Goal: Task Accomplishment & Management: Complete application form

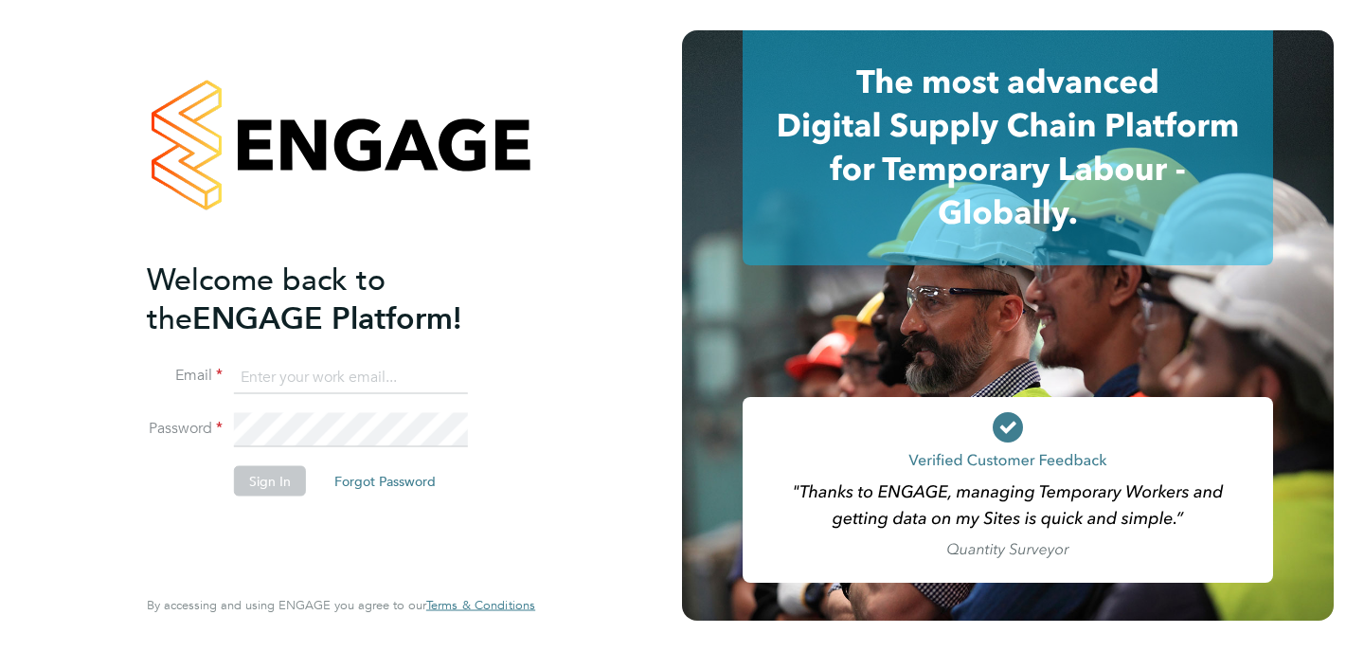
type input "[DOMAIN_NAME][EMAIL_ADDRESS][DOMAIN_NAME]"
click at [274, 481] on button "Sign In" at bounding box center [270, 480] width 72 height 30
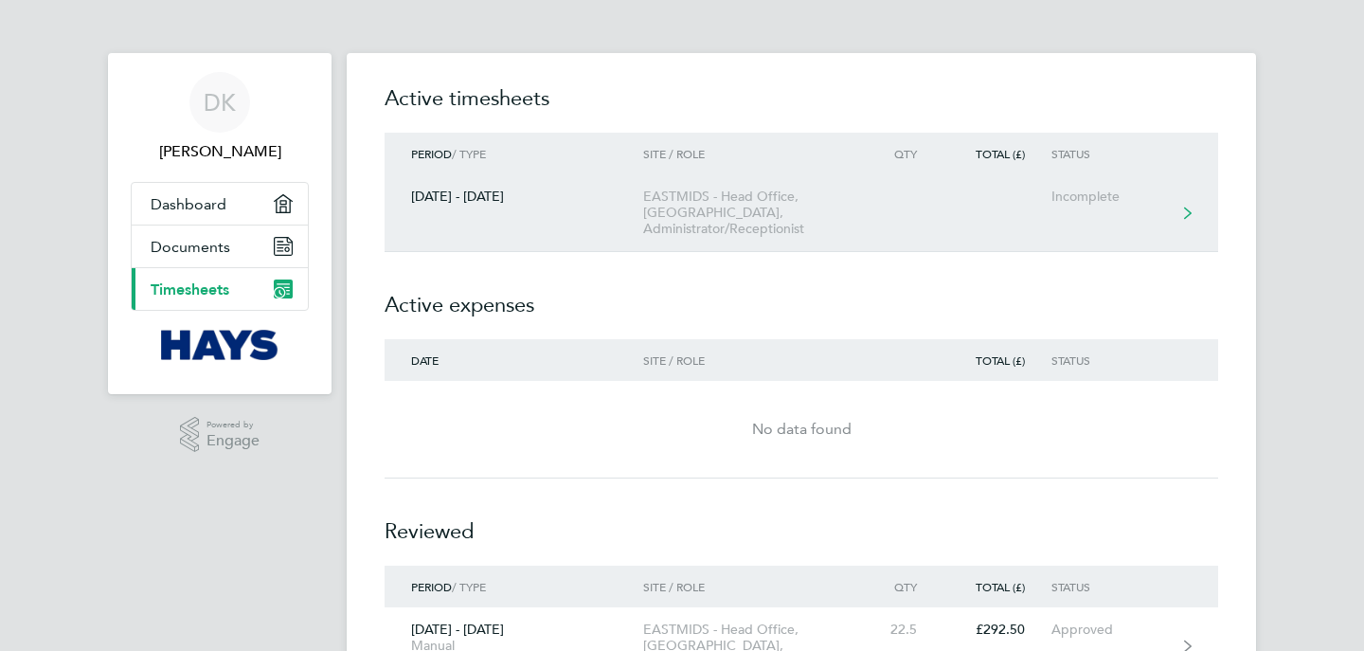
click at [738, 189] on div "EASTMIDS - Head Office, Riverside Court, Administrator/Receptionist" at bounding box center [751, 213] width 217 height 48
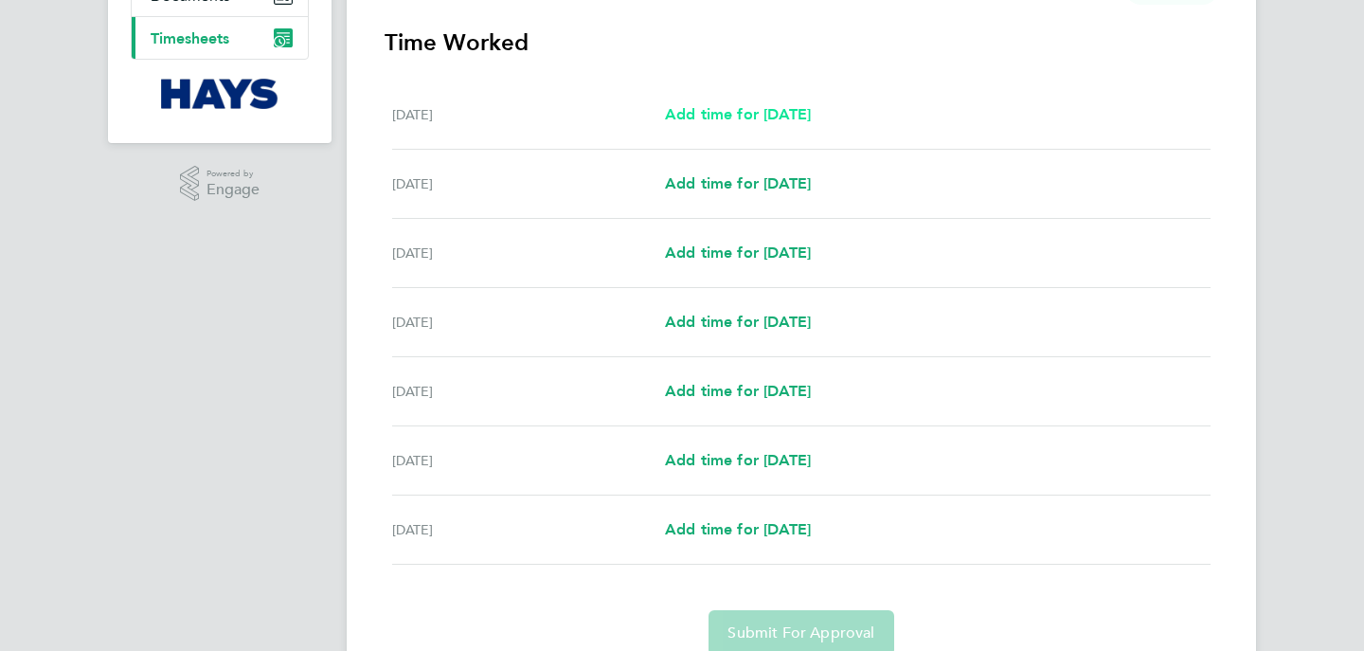
scroll to position [257, 0]
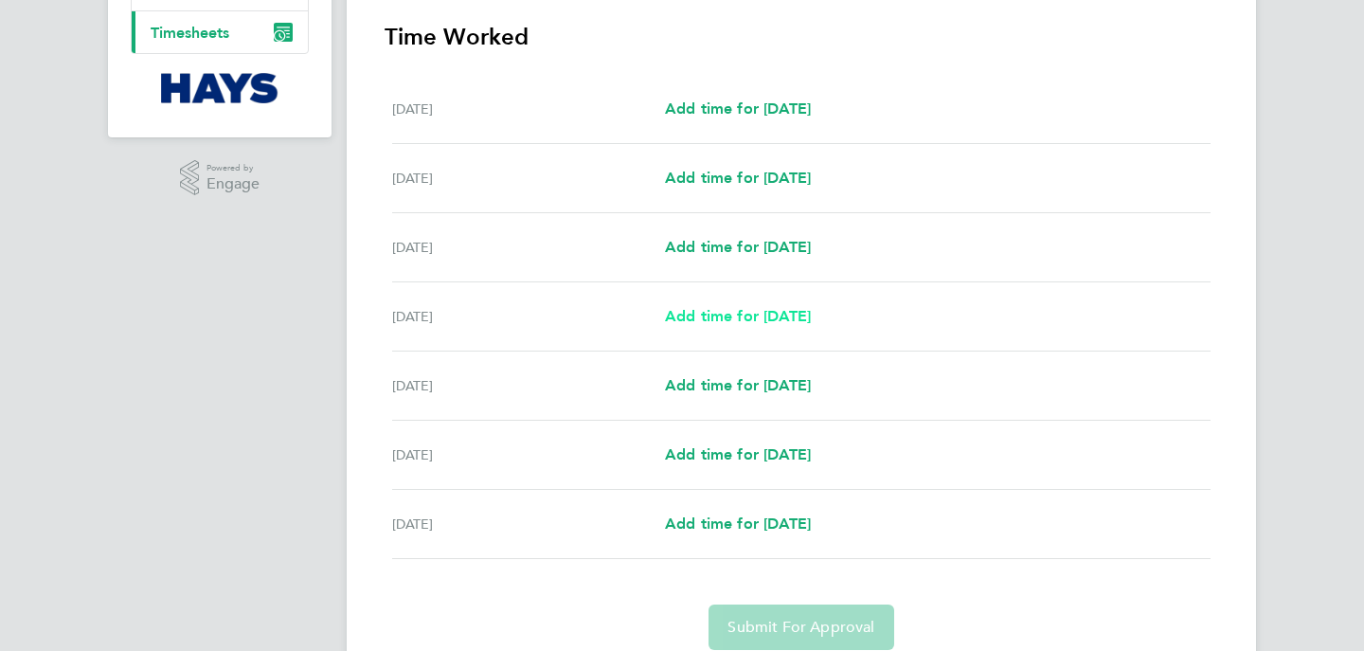
click at [727, 323] on span "Add time for Tue 30 Sep" at bounding box center [738, 316] width 146 height 18
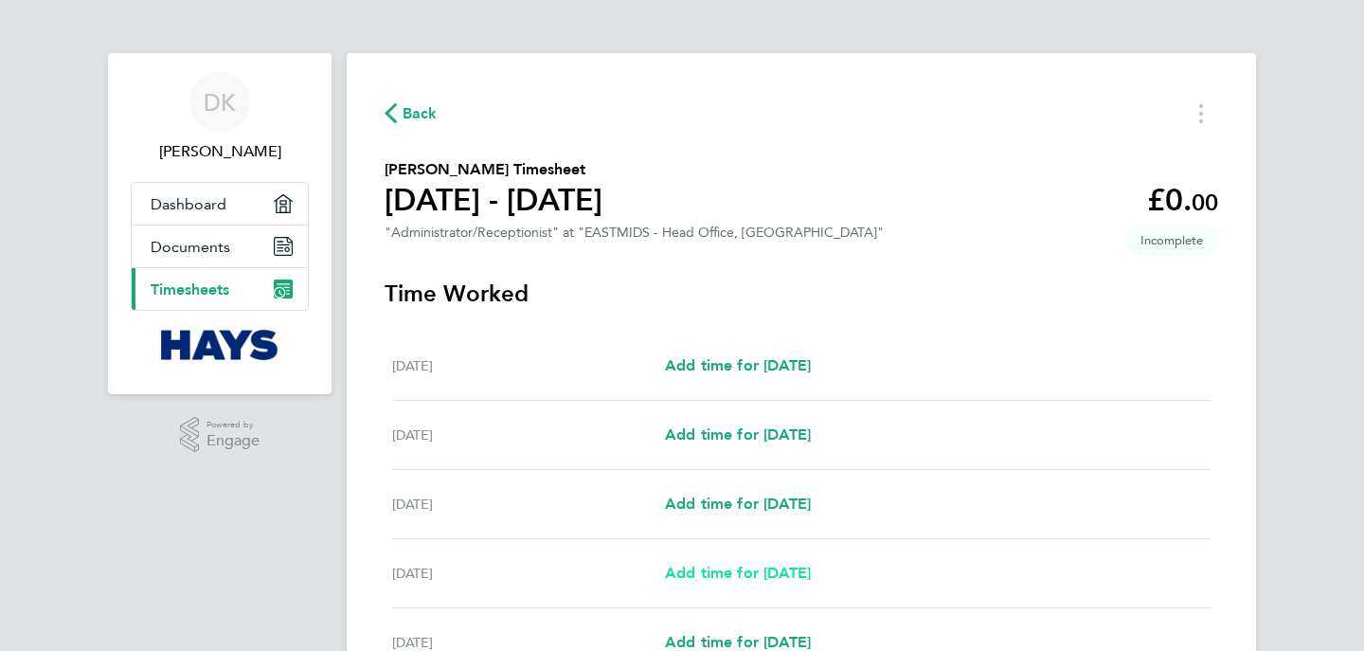
select select "30"
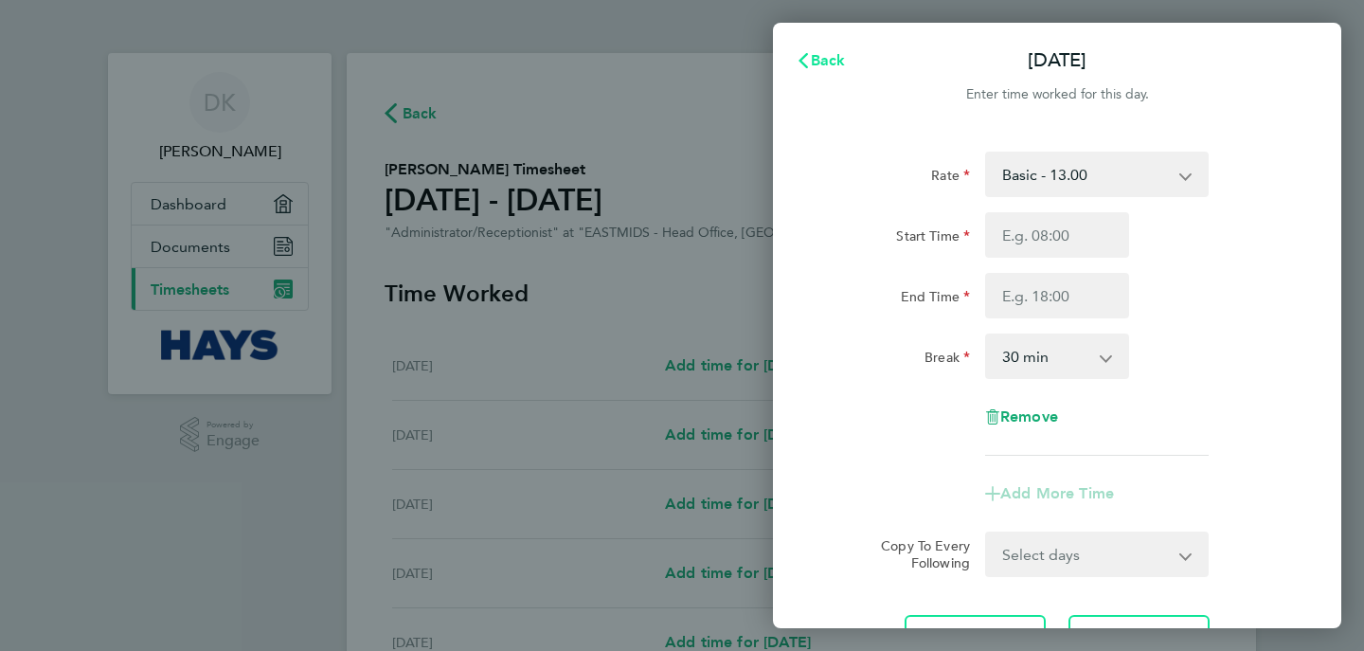
click at [814, 57] on span "Back" at bounding box center [828, 60] width 35 height 18
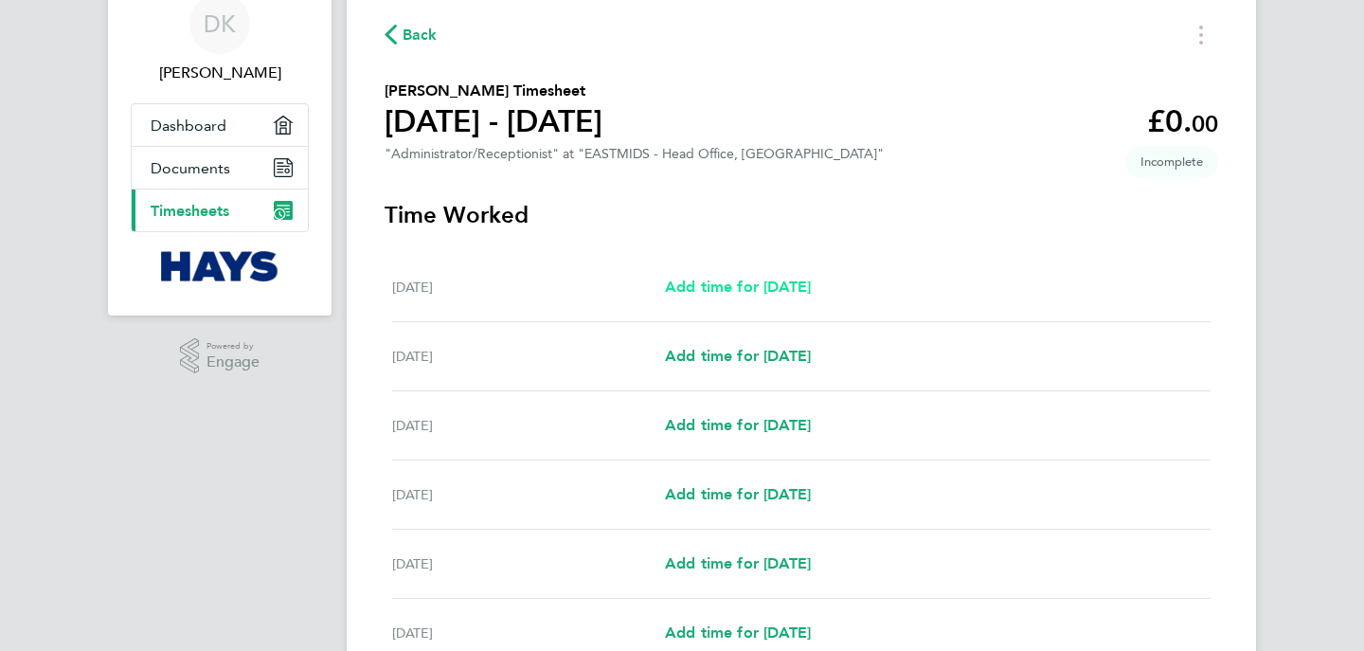
scroll to position [89, 0]
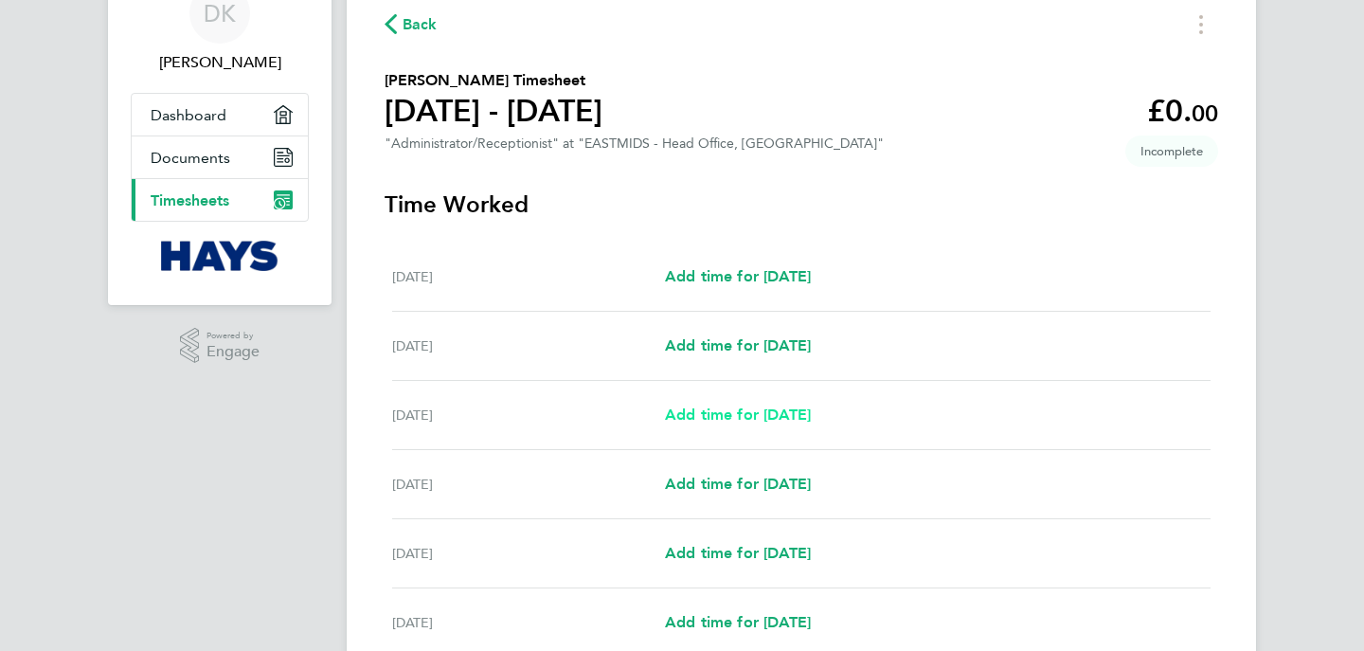
click at [735, 410] on span "Add time for Mon 29 Sep" at bounding box center [738, 415] width 146 height 18
select select "30"
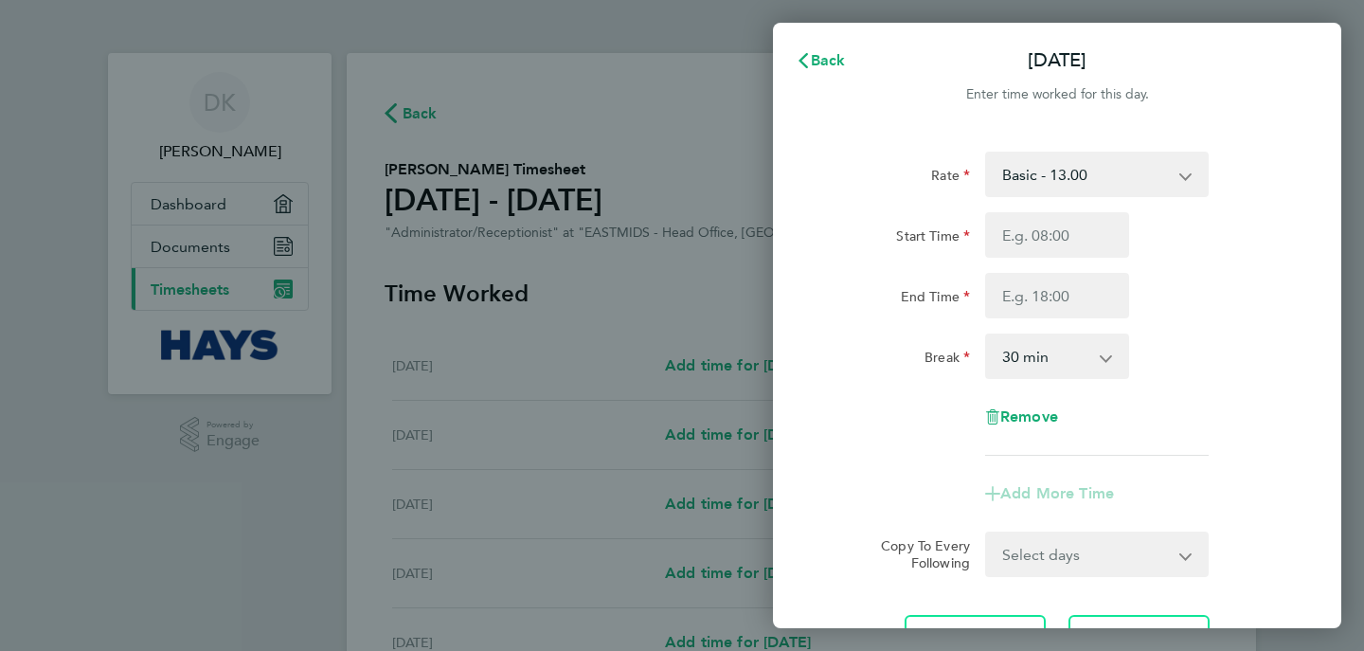
click at [1033, 194] on select "Basic - 13.00" at bounding box center [1085, 174] width 197 height 42
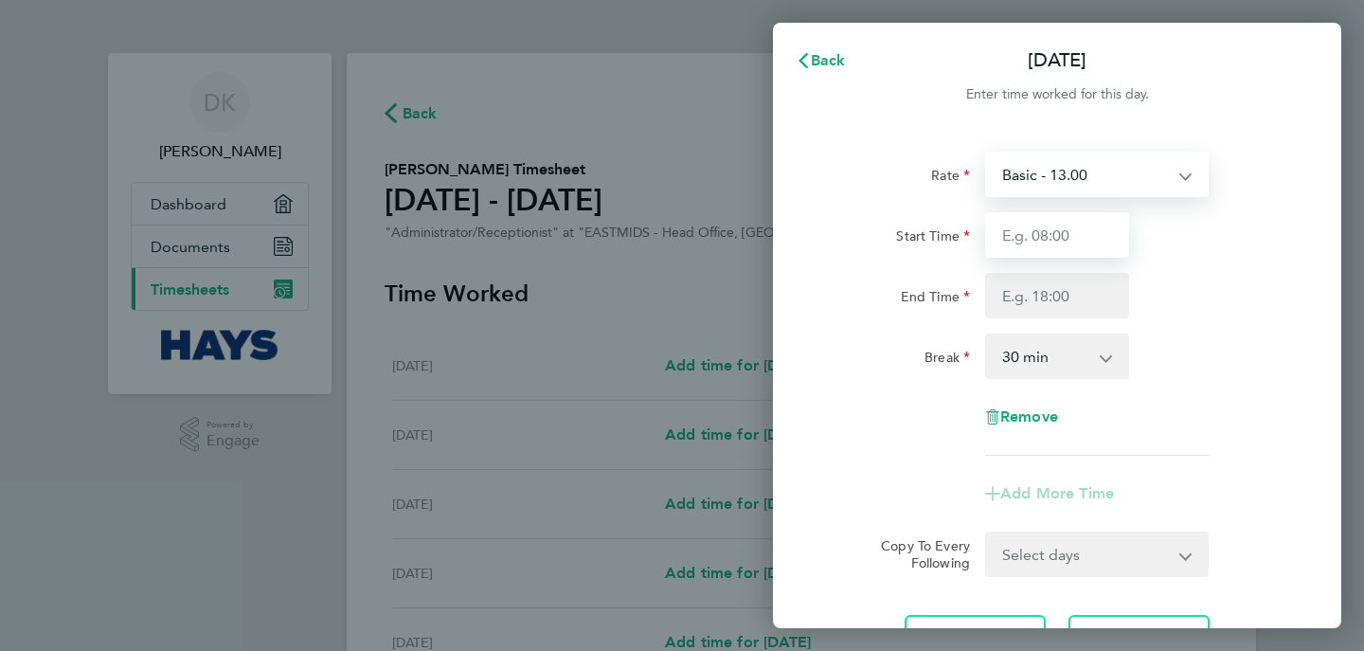
click at [1048, 235] on input "Start Time" at bounding box center [1057, 234] width 144 height 45
type input "08:30"
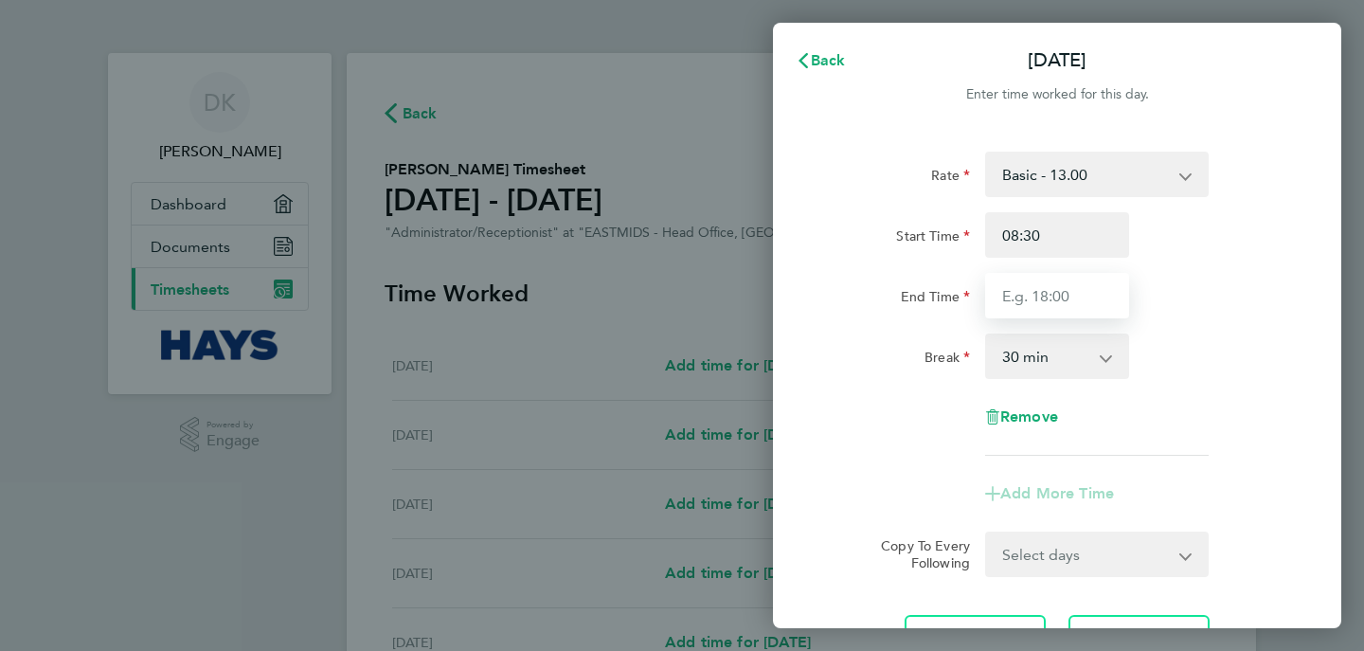
click at [1011, 294] on input "End Time" at bounding box center [1057, 295] width 144 height 45
type input "16:30"
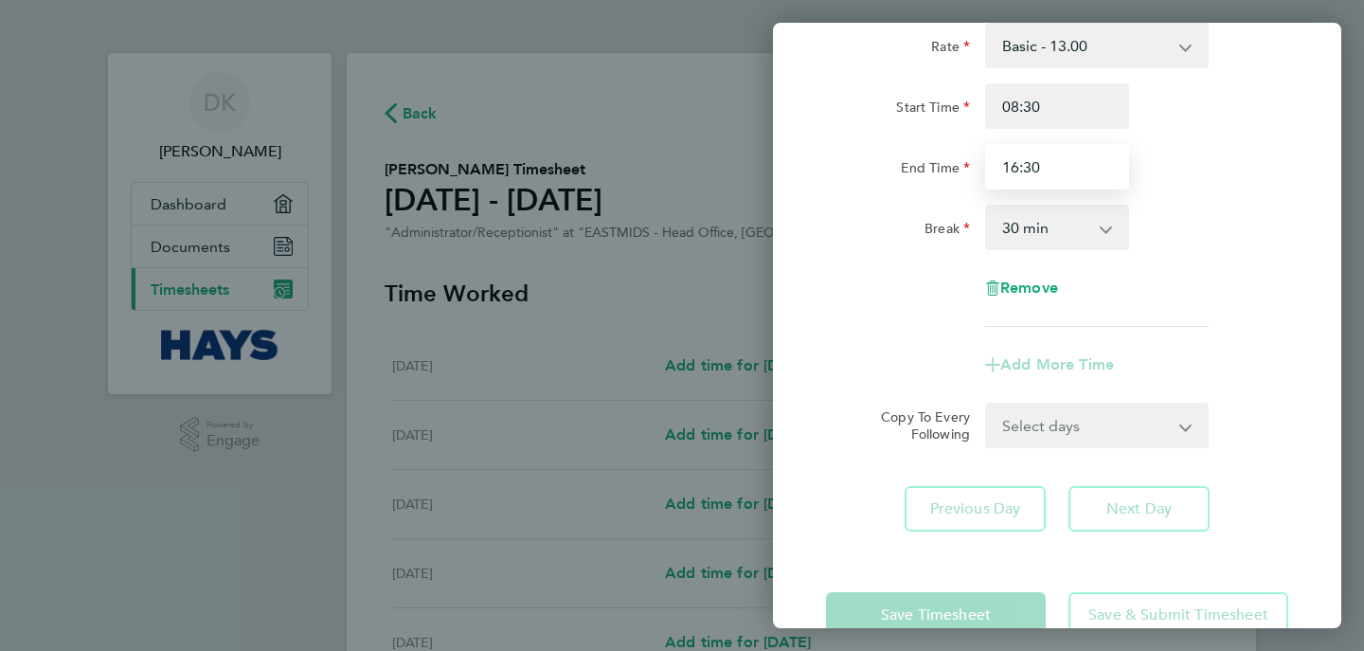
scroll to position [176, 0]
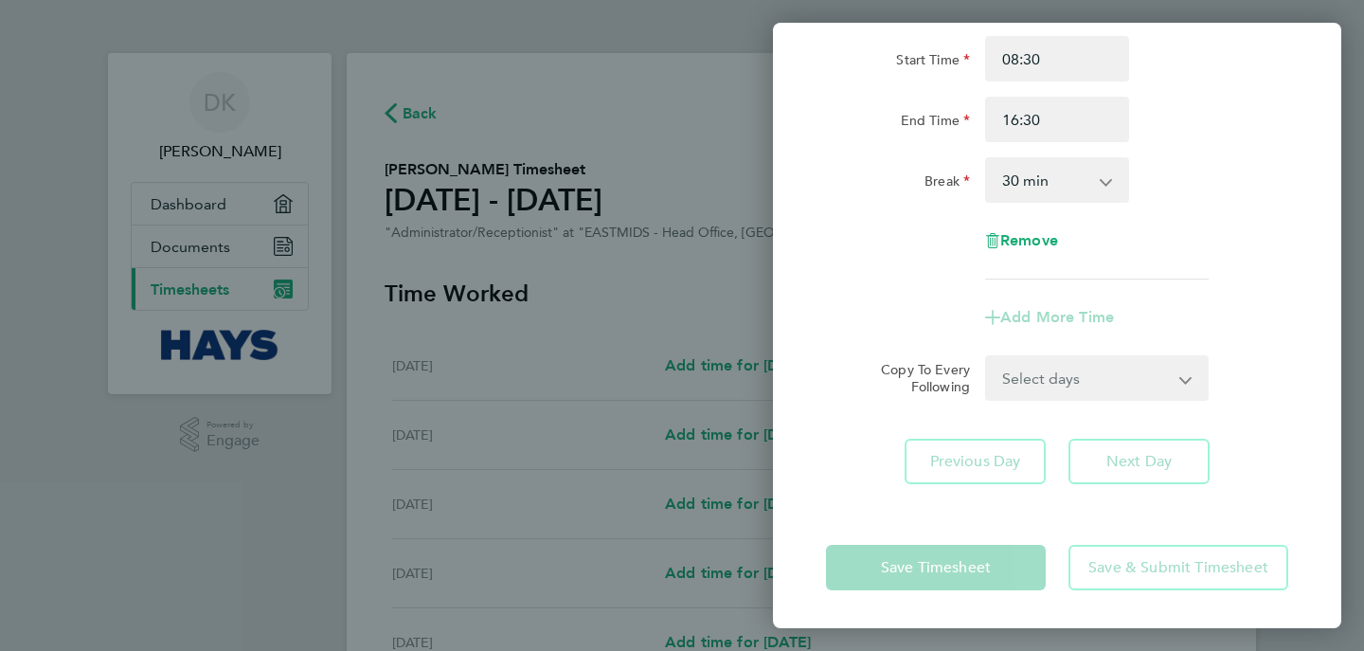
click at [1082, 369] on form "Rate Basic - 13.00 Start Time 08:30 End Time 16:30 Break 0 min 15 min 30 min 45…" at bounding box center [1057, 187] width 462 height 425
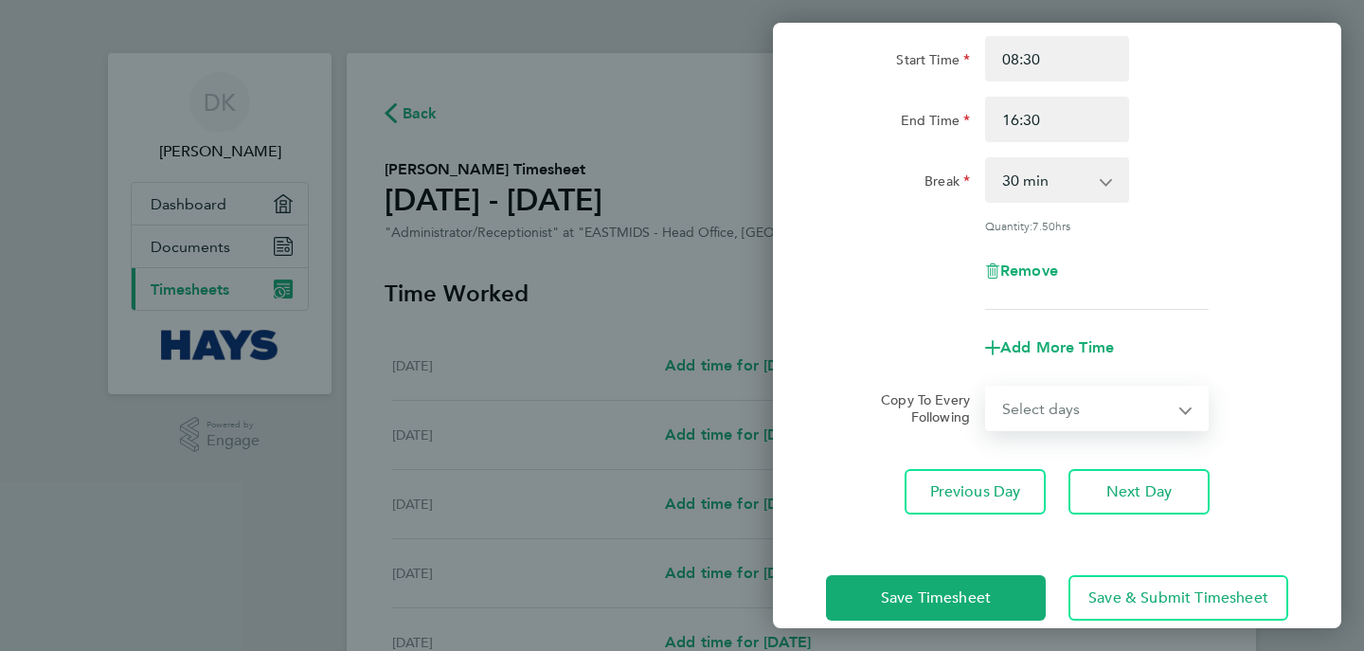
select select "WED"
click at [987, 388] on select "Select days Day Tuesday Wednesday Thursday Friday" at bounding box center [1086, 409] width 199 height 42
select select "2025-10-03"
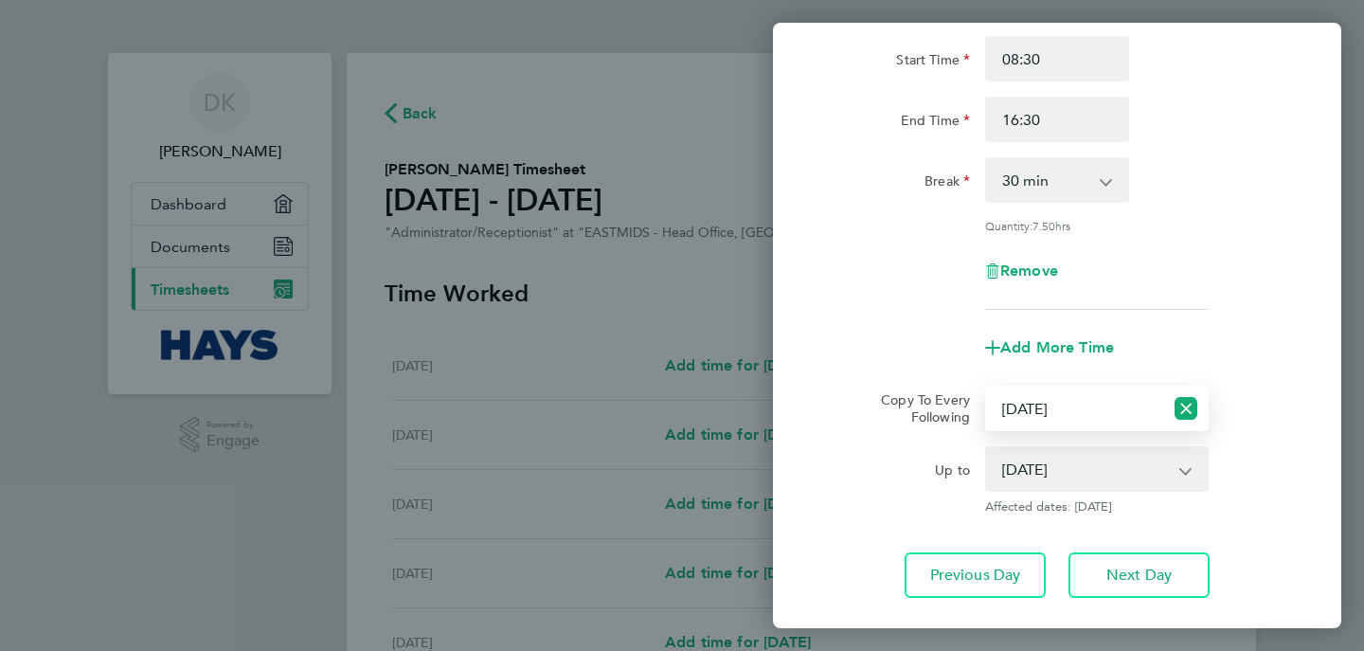
scroll to position [288, 0]
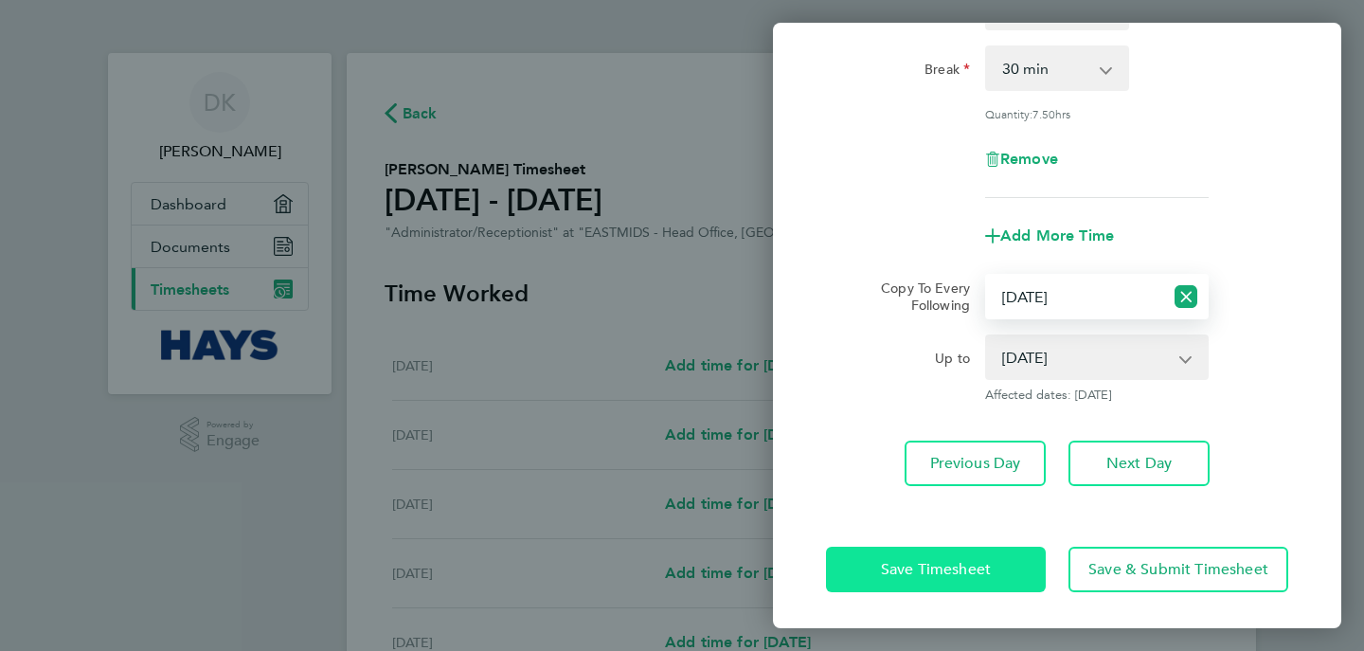
click at [1013, 568] on button "Save Timesheet" at bounding box center [936, 569] width 220 height 45
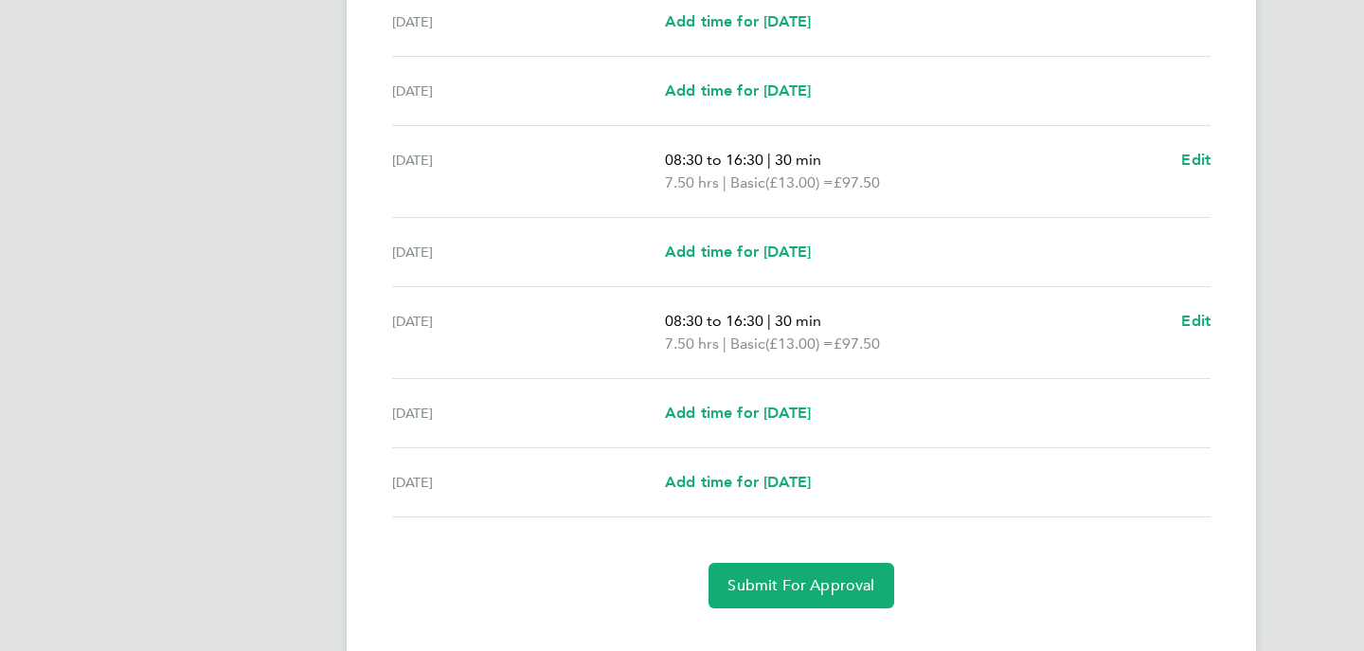
scroll to position [589, 0]
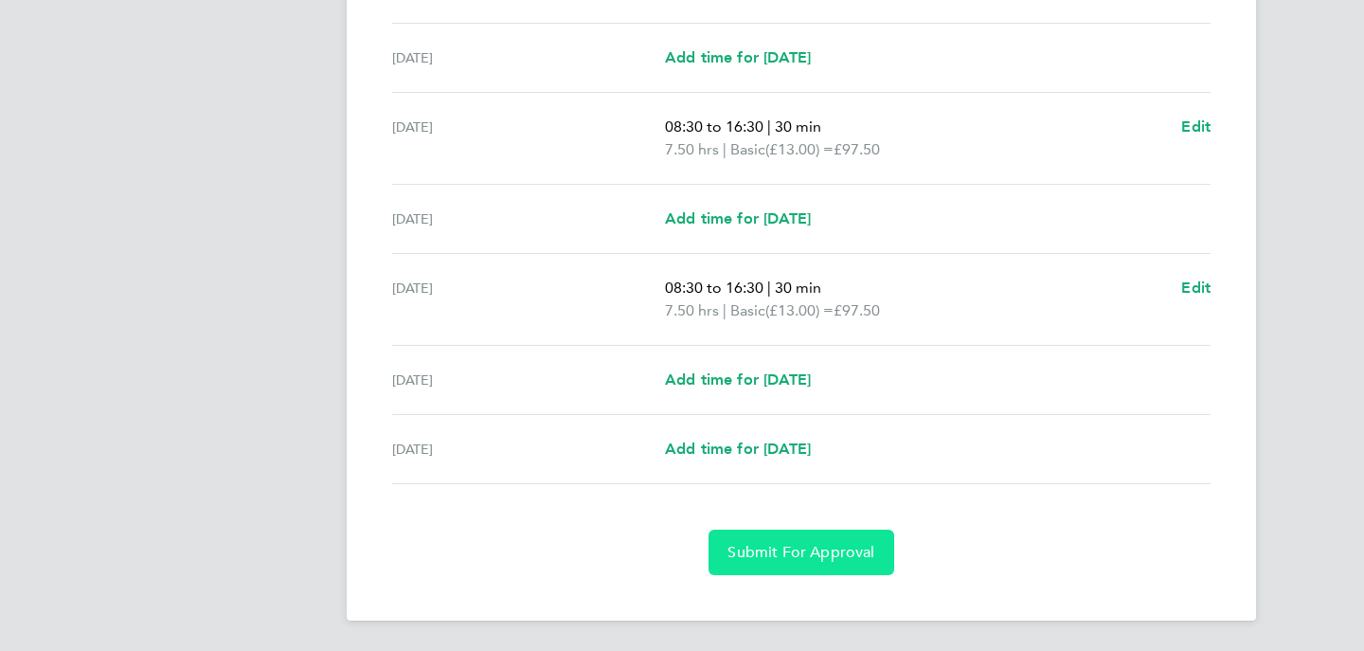
click at [808, 549] on span "Submit For Approval" at bounding box center [801, 552] width 147 height 19
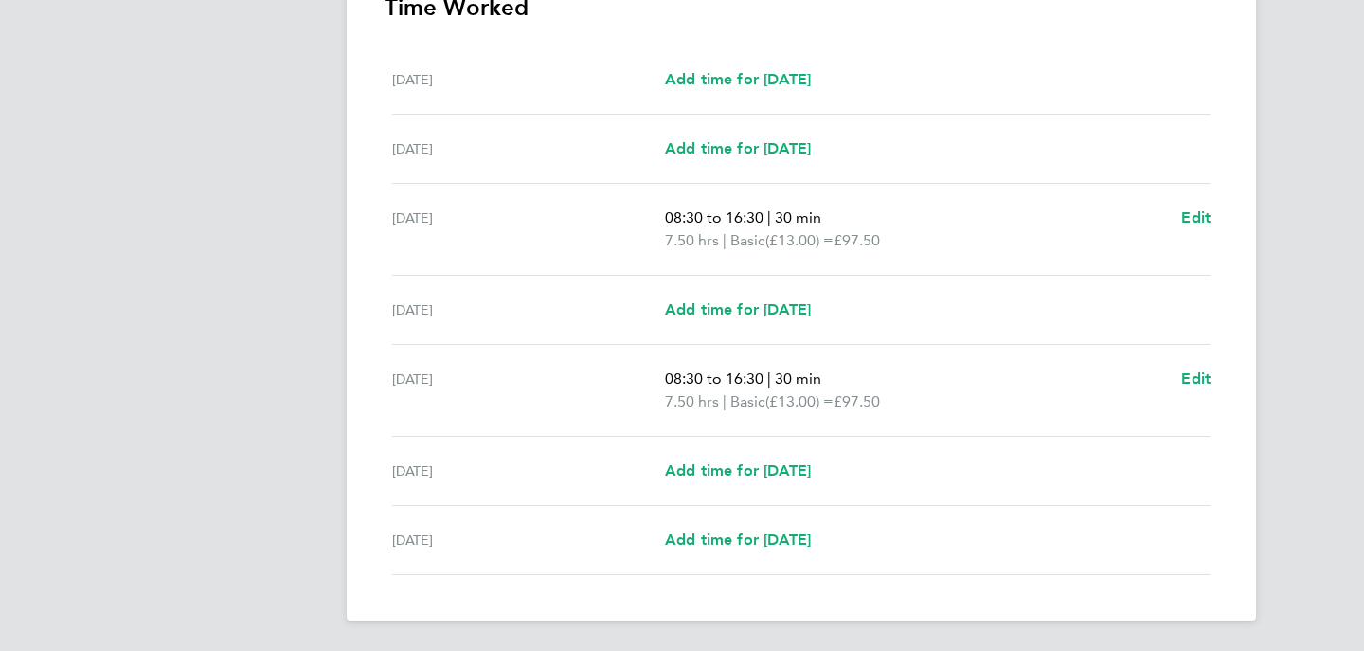
scroll to position [0, 0]
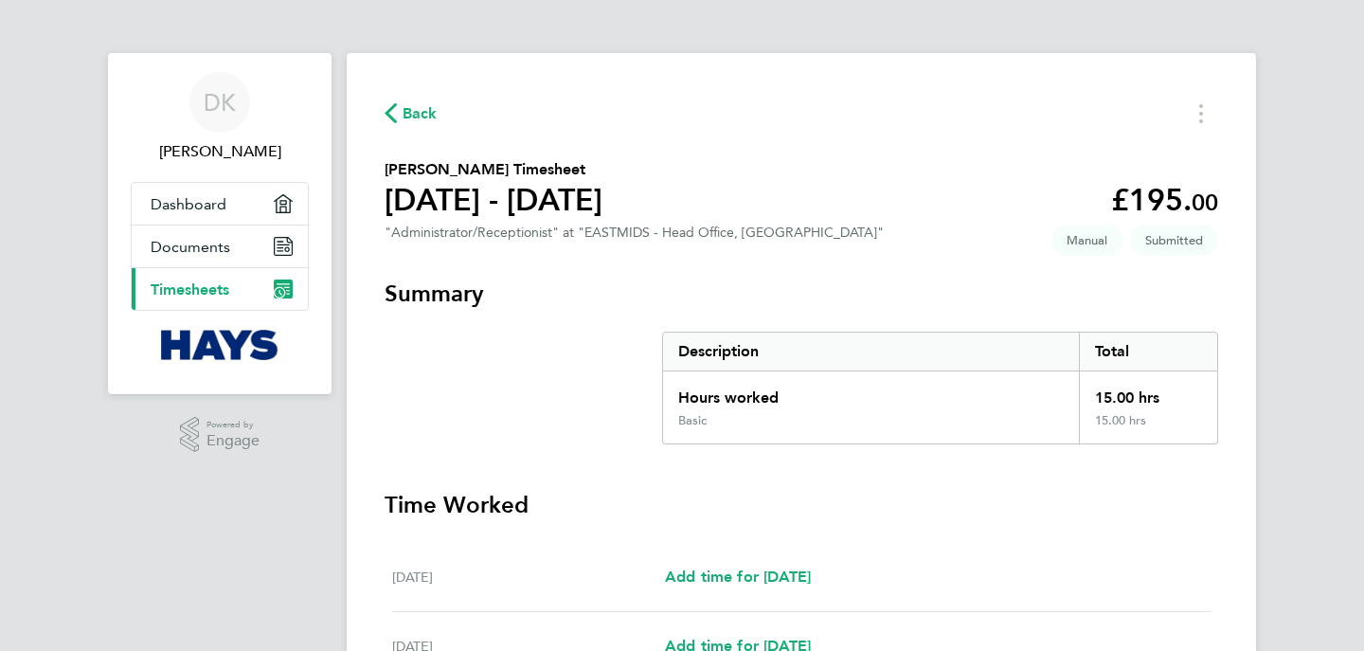
click at [423, 116] on span "Back" at bounding box center [420, 113] width 35 height 23
